Goal: Transaction & Acquisition: Obtain resource

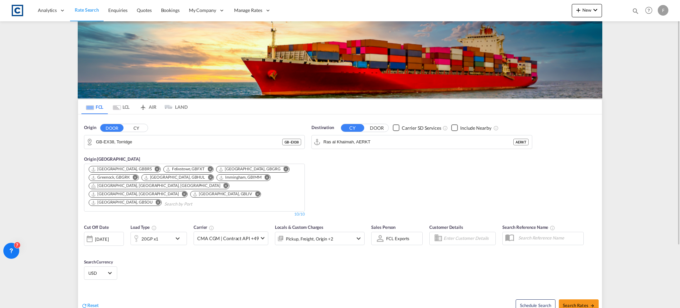
click at [636, 9] on md-icon "icon-magnify" at bounding box center [635, 10] width 7 height 7
click at [539, 14] on select "Bookings Quotes Enquiries" at bounding box center [530, 11] width 32 height 12
select select "Quotes"
click at [514, 5] on select "Bookings Quotes Enquiries" at bounding box center [530, 11] width 32 height 12
drag, startPoint x: 554, startPoint y: 14, endPoint x: 595, endPoint y: 14, distance: 41.5
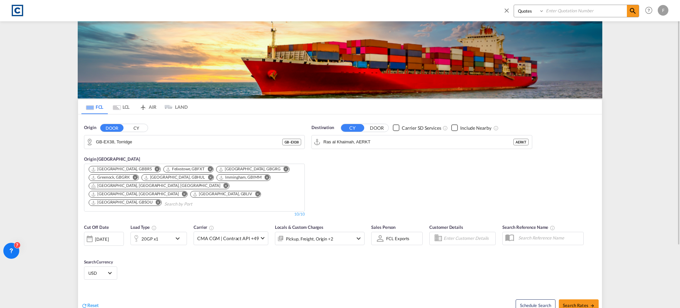
click at [554, 14] on input at bounding box center [585, 11] width 83 height 12
paste input "CAD000009825"
type input "CAD000009825"
click at [631, 8] on md-icon "icon-magnify" at bounding box center [633, 11] width 8 height 8
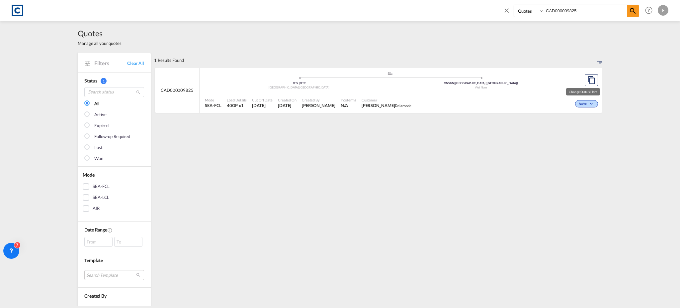
click at [579, 104] on span "Active" at bounding box center [584, 104] width 10 height 5
click at [570, 134] on span "Won" at bounding box center [573, 132] width 17 height 7
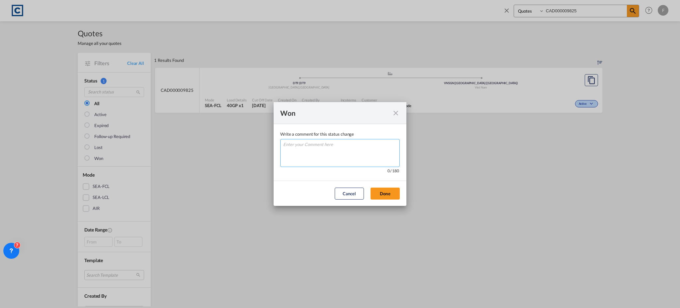
click at [346, 154] on textarea "Write a comment ..." at bounding box center [340, 153] width 120 height 28
type textarea "W"
click at [385, 192] on button "Done" at bounding box center [385, 193] width 29 height 12
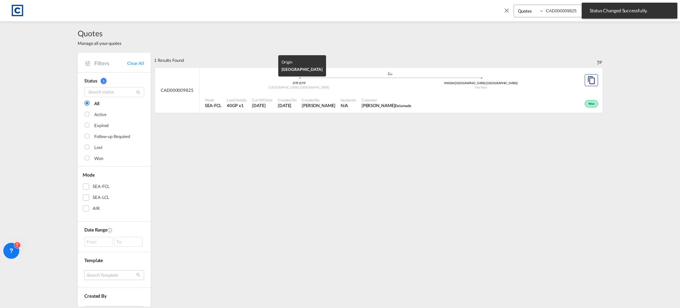
click at [278, 85] on div "Dorset , United Kingdom" at bounding box center [299, 87] width 182 height 4
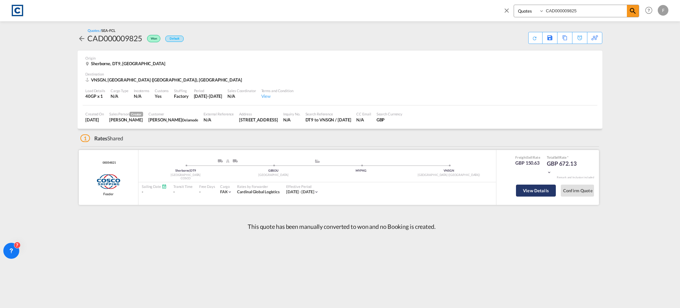
click at [545, 195] on button "View Details" at bounding box center [536, 190] width 40 height 12
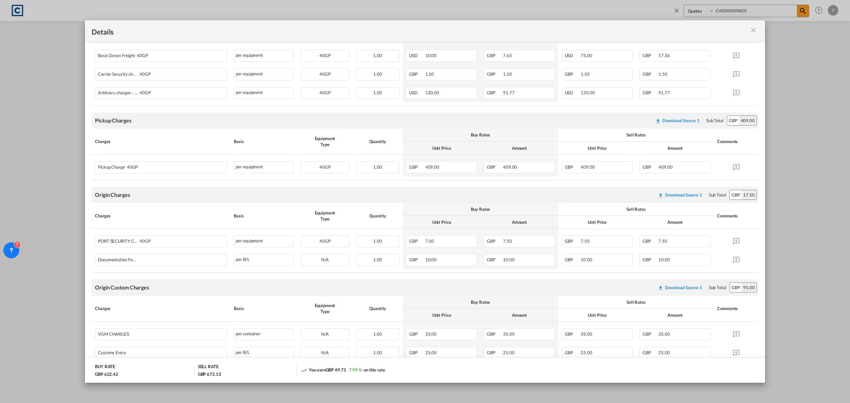
scroll to position [197, 0]
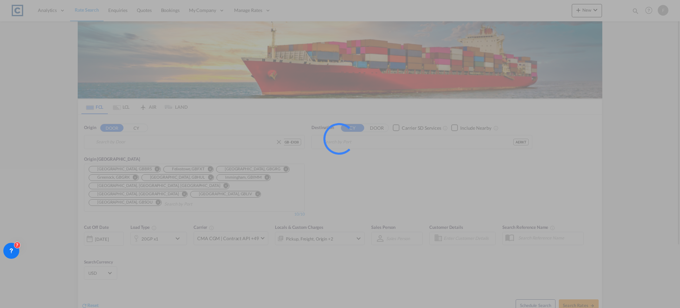
type input "GB-EX38, Torridge"
type input "Ras al Khaimah, AERKT"
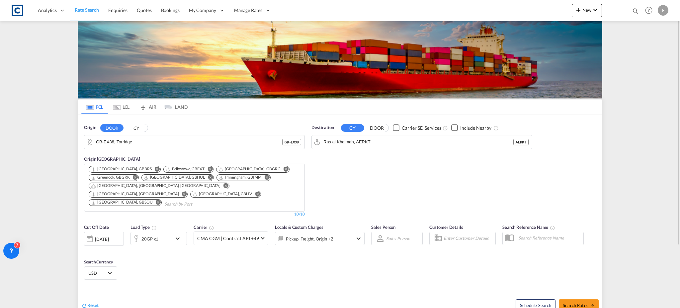
click at [144, 127] on button "CY" at bounding box center [136, 128] width 23 height 8
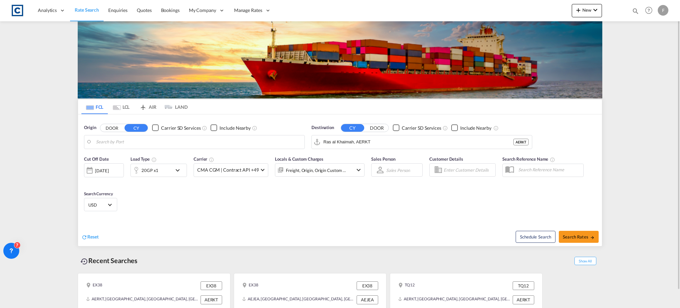
click at [134, 140] on body "Analytics Reports Dashboard Rate Search Enquiries Quotes Bookings" at bounding box center [340, 154] width 680 height 308
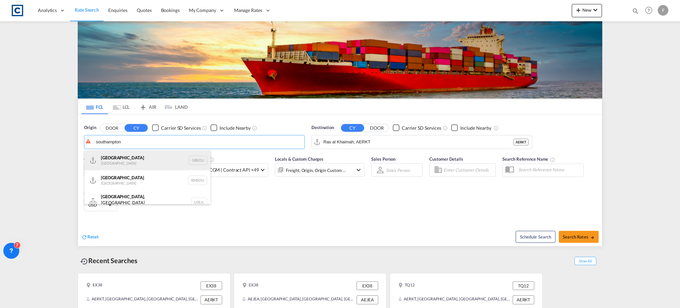
click at [126, 162] on div "[GEOGRAPHIC_DATA] [GEOGRAPHIC_DATA] GBSOU" at bounding box center [147, 160] width 126 height 20
type input "[GEOGRAPHIC_DATA], GBSOU"
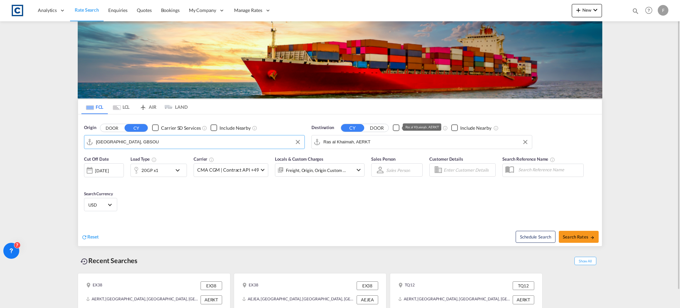
click at [345, 140] on input "Ras al Khaimah, AERKT" at bounding box center [426, 142] width 205 height 10
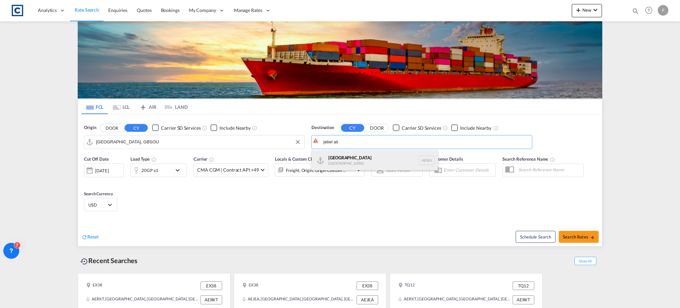
click at [337, 159] on div "[GEOGRAPHIC_DATA] [GEOGRAPHIC_DATA]" at bounding box center [375, 160] width 126 height 20
type input "[GEOGRAPHIC_DATA], [GEOGRAPHIC_DATA]"
click at [161, 169] on div "20GP x1" at bounding box center [151, 169] width 41 height 13
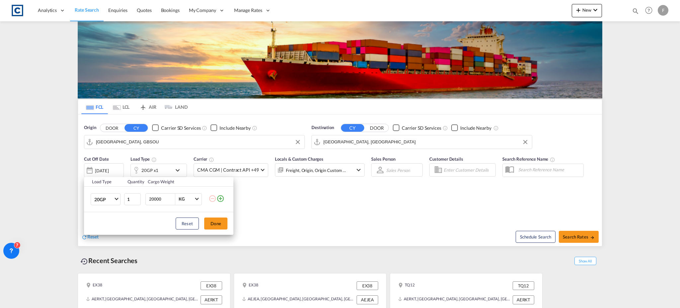
click at [220, 198] on md-icon "icon-plus-circle-outline" at bounding box center [221, 198] width 8 height 8
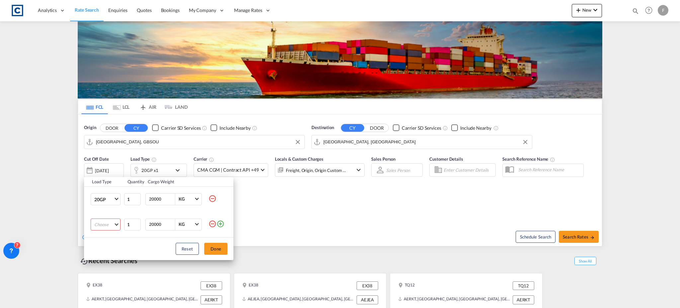
click at [110, 223] on md-select "Choose 20GP 40GP 40HC 45HC 20RE 40RE 40HR 20OT 40OT 20FR 40FR 40NR 20NR 45S 20T…" at bounding box center [106, 224] width 30 height 12
click at [108, 257] on md-option "40HC" at bounding box center [111, 256] width 45 height 16
click at [230, 252] on div "Reset Done" at bounding box center [158, 248] width 149 height 23
click at [222, 252] on button "Done" at bounding box center [215, 248] width 23 height 12
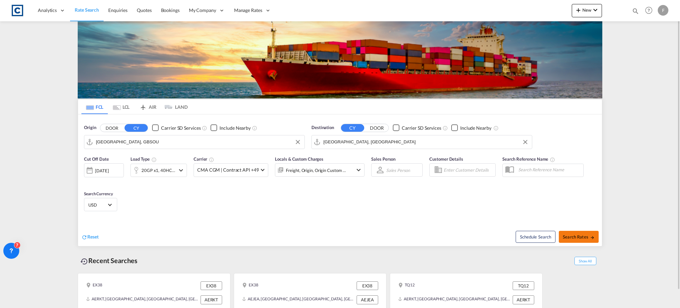
click at [585, 236] on span "Search Rates" at bounding box center [579, 236] width 32 height 5
type input "GBSOU to AEJEA / [DATE]"
